Goal: Transaction & Acquisition: Purchase product/service

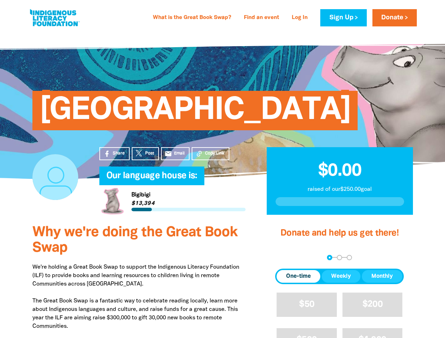
click at [222, 169] on h4 "Our language house is:﻿" at bounding box center [179, 176] width 146 height 14
click at [210, 154] on span "Copy Link" at bounding box center [214, 154] width 19 height 6
click at [285, 258] on div "arrow_back Back Step 1 Step 2 Step 3" at bounding box center [339, 257] width 129 height 5
click at [330, 258] on div "Navigate to step 1 of 3 to enter your donation amount" at bounding box center [330, 258] width 2 height 2
click at [299, 277] on span "One-time" at bounding box center [298, 276] width 25 height 8
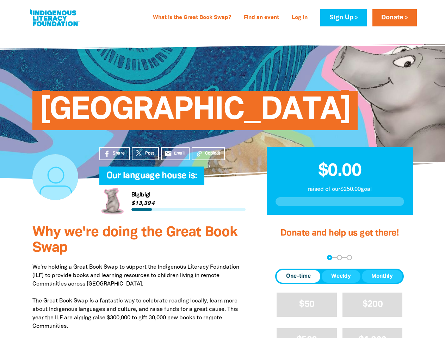
click at [341, 277] on span "Weekly" at bounding box center [341, 276] width 20 height 8
click at [382, 277] on span "Monthly" at bounding box center [382, 276] width 22 height 8
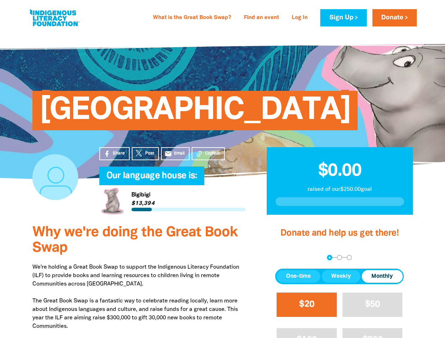
click at [307, 305] on span "$20" at bounding box center [306, 305] width 15 height 8
